Goal: Find specific page/section: Find specific page/section

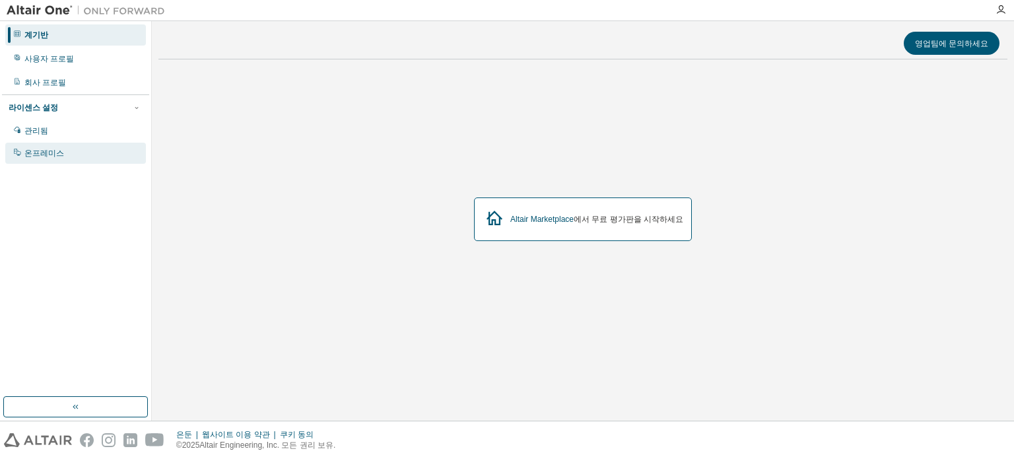
click at [83, 147] on div "온프레미스" at bounding box center [75, 153] width 141 height 21
